Goal: Task Accomplishment & Management: Manage account settings

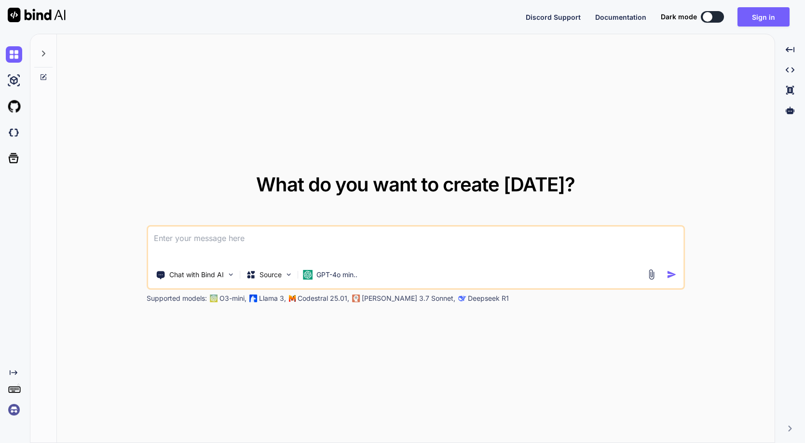
click at [12, 411] on img at bounding box center [14, 410] width 16 height 16
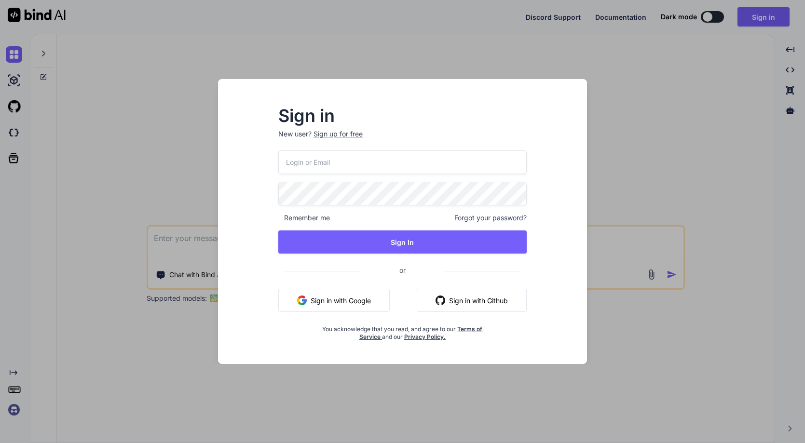
click at [325, 299] on button "Sign in with Google" at bounding box center [333, 300] width 111 height 23
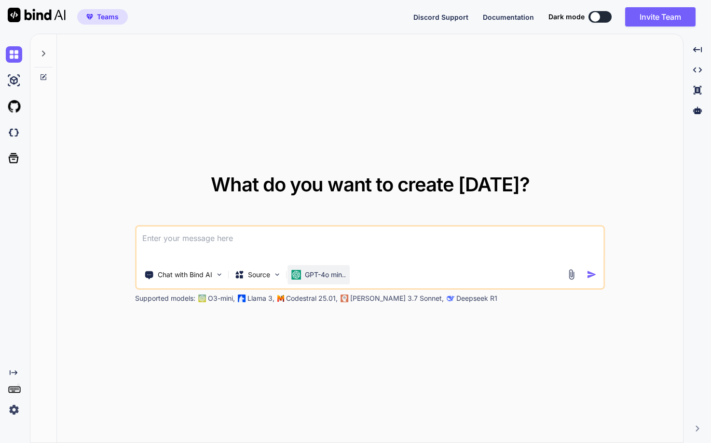
click at [313, 275] on p "GPT-4o min.." at bounding box center [325, 275] width 41 height 10
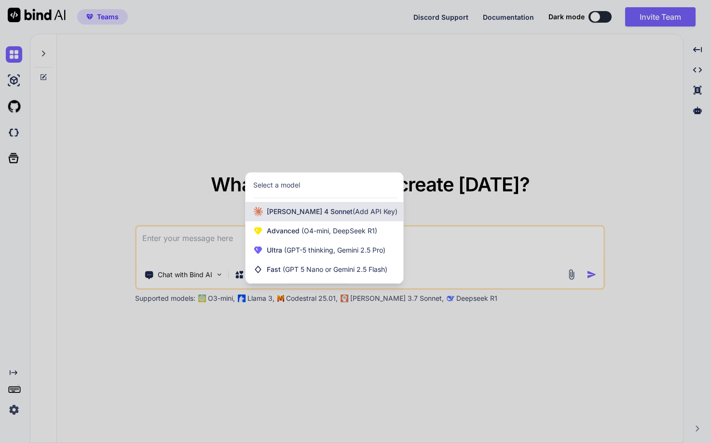
click at [314, 207] on span "[PERSON_NAME] 4 Sonnet (Add API Key)" at bounding box center [332, 212] width 131 height 10
type textarea "x"
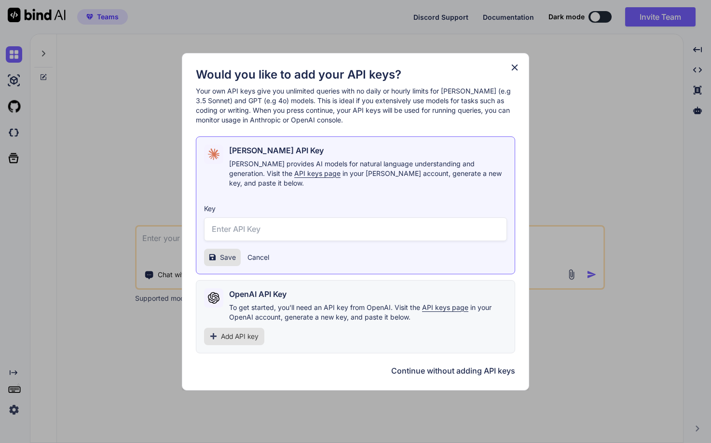
click at [254, 222] on input "text" at bounding box center [355, 229] width 303 height 24
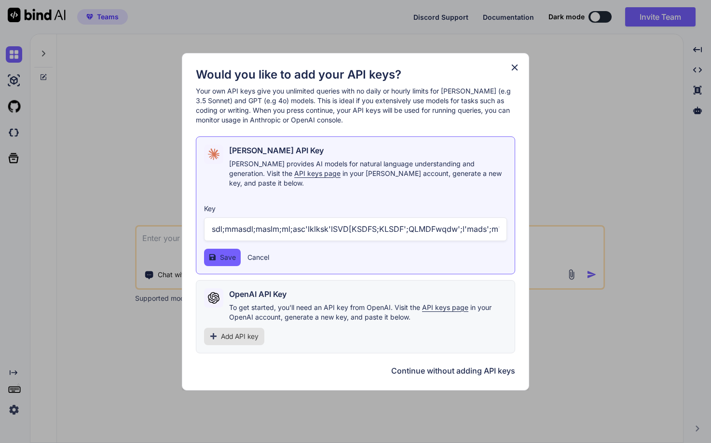
scroll to position [0, 97]
type input "laslsad;lads;ldsa;lasdml;asdl;mmasdl;maslm;ml;asc'lklksk'lSVD[KSDFS;KLSDF';QLMD…"
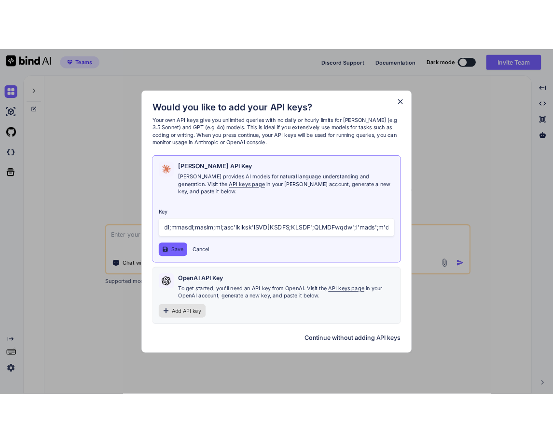
scroll to position [0, 0]
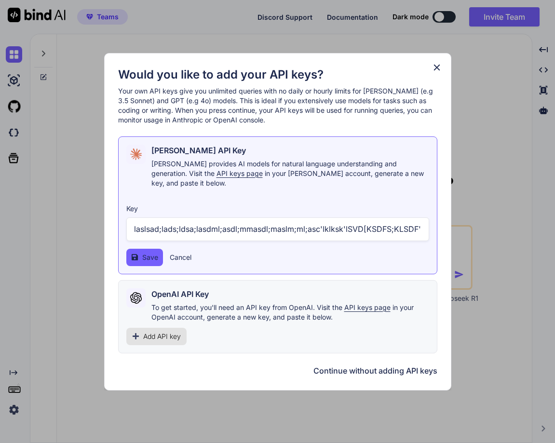
type textarea "x"
click at [144, 254] on span "Save" at bounding box center [149, 258] width 16 height 10
click at [152, 253] on span "Save" at bounding box center [149, 258] width 16 height 10
click at [252, 243] on div "Key laslsad;lads;ldsa;lasdml;asdl;mmasdl;maslm;ml;asc'lklksk'lSVD[KSDFS;KLSDF';…" at bounding box center [276, 231] width 303 height 70
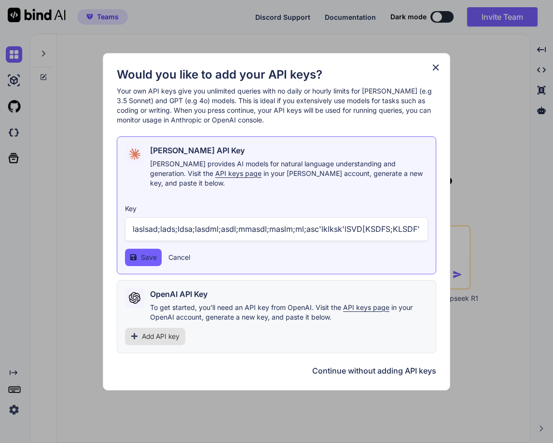
click at [249, 231] on input "laslsad;lads;ldsa;lasdml;asdl;mmasdl;maslm;ml;asc'lklksk'lSVD[KSDFS;KLSDF';QLMD…" at bounding box center [276, 229] width 303 height 24
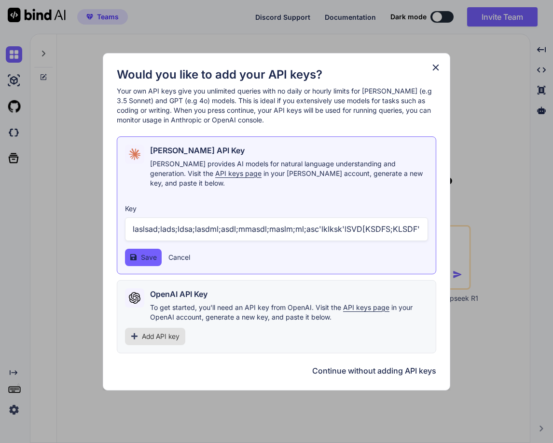
click at [249, 231] on input "laslsad;lads;ldsa;lasdml;asdl;mmasdl;maslm;ml;asc'lklksk'lSVD[KSDFS;KLSDF';QLMD…" at bounding box center [276, 229] width 303 height 24
type input "laslsad;lads;ldsa;lasdml;asdl;mmasdl;maslm;ml;asc'lklksk'lSVD[KSDFS;KLSDF';QLMD…"
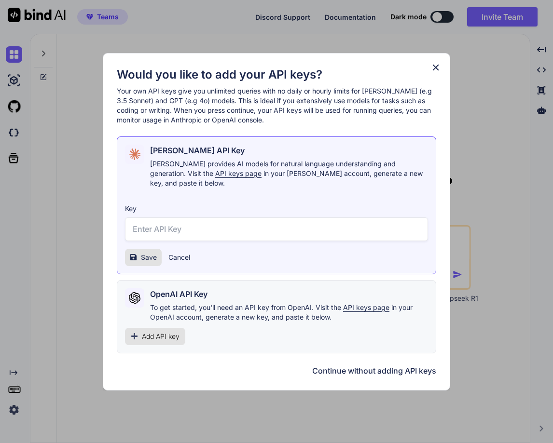
paste input "sk-ant-api03-DsAZfFEGdiDV96zNp1ANBonPjOekJbiXAASBWlQIzWEVIh3BQEA0zH0DL24Mddu2i9…"
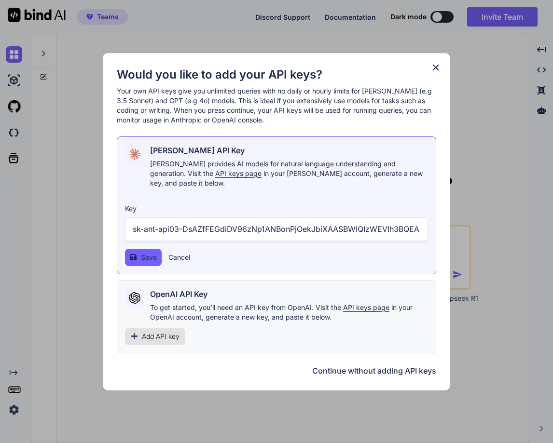
scroll to position [0, 218]
type input "sk-ant-api03-DsAZfFEGdiDV96zNp1ANBonPjOekJbiXAASBWlQIzWEVIh3BQEA0zH0DL24Mddu2i9…"
click at [137, 250] on button "Save" at bounding box center [143, 257] width 37 height 17
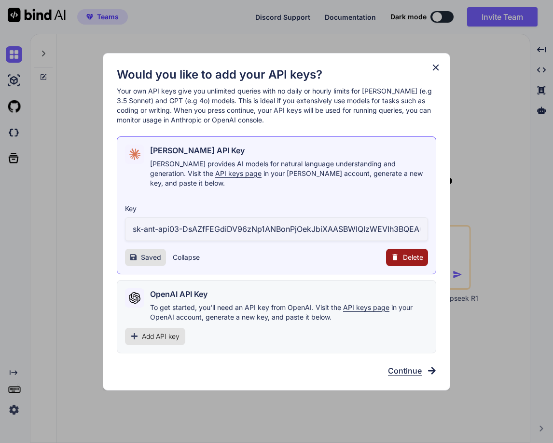
click at [437, 68] on icon at bounding box center [435, 67] width 11 height 11
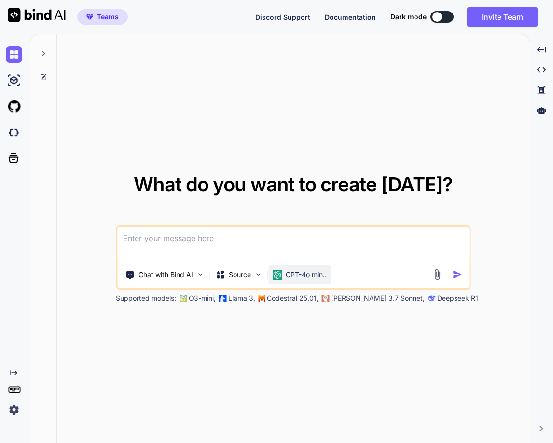
click at [305, 271] on p "GPT-4o min.." at bounding box center [305, 275] width 41 height 10
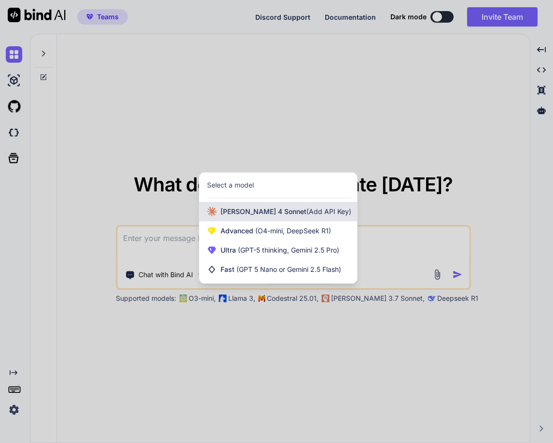
click at [306, 212] on span "(Add API Key)" at bounding box center [328, 211] width 45 height 8
type textarea "x"
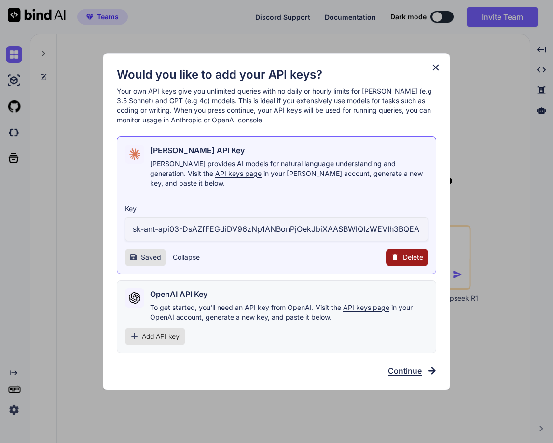
click at [184, 254] on button "Collapse" at bounding box center [186, 258] width 27 height 10
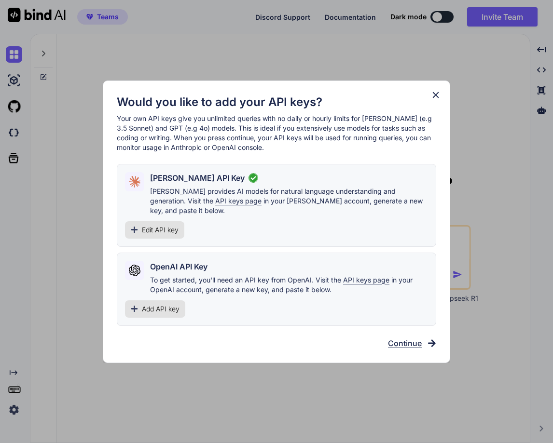
click at [174, 226] on span "Edit API key" at bounding box center [160, 230] width 37 height 10
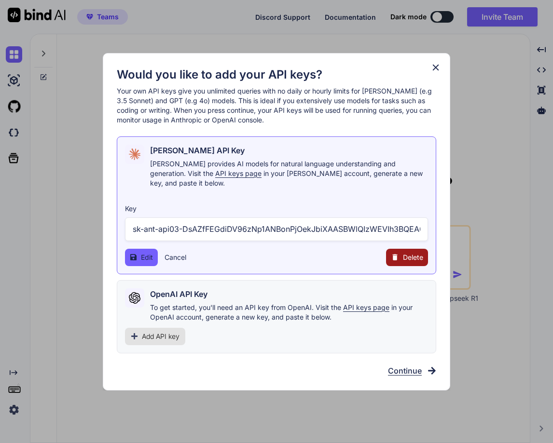
click at [188, 227] on input "sk-ant-api03-DsAZfFEGdiDV96zNp1ANBonPjOekJbiXAASBWlQIzWEVIh3BQEA0zH0DL24Mddu2i9…" at bounding box center [276, 229] width 303 height 24
type input "asadsasdasdasdadsasdassadsd"
click at [140, 249] on button "Edit" at bounding box center [141, 257] width 33 height 17
click at [148, 253] on span "Edit" at bounding box center [147, 258] width 12 height 10
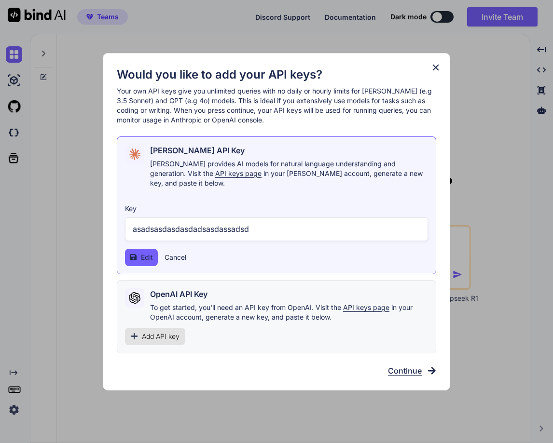
click at [258, 225] on input "asadsasdasdasdadsasdassadsd" at bounding box center [276, 229] width 303 height 24
click at [139, 249] on button "Edit" at bounding box center [141, 257] width 33 height 17
click at [137, 252] on button "Edit" at bounding box center [141, 257] width 33 height 17
